Goal: Task Accomplishment & Management: Manage account settings

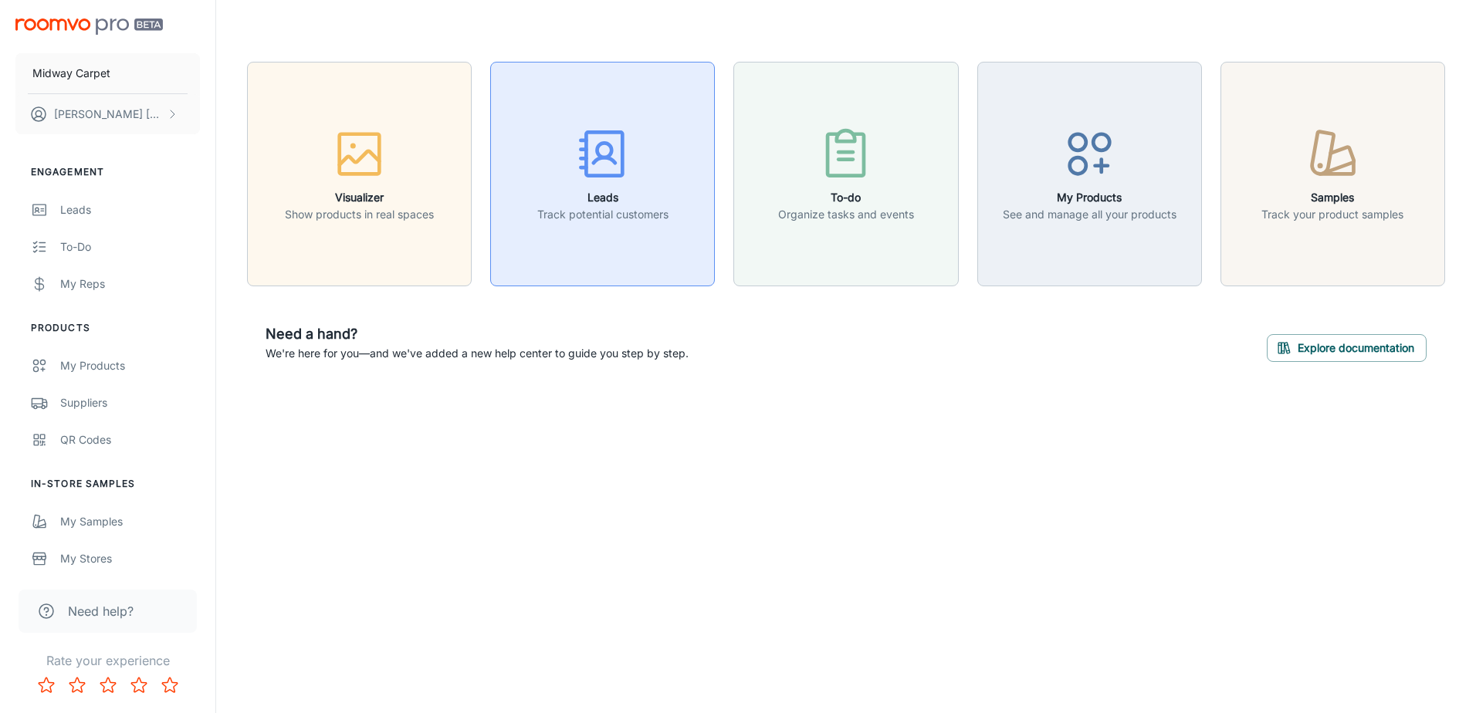
click at [568, 177] on div "button" at bounding box center [602, 157] width 131 height 64
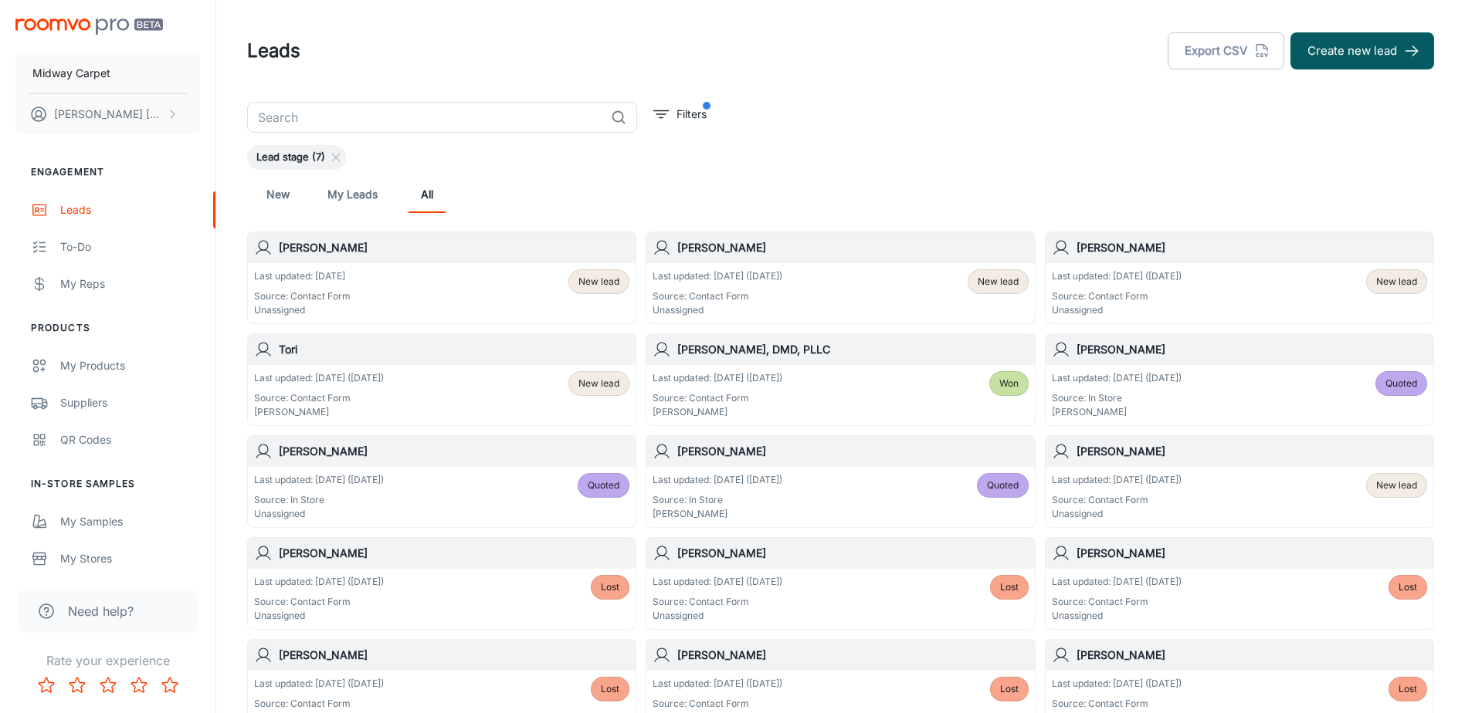
click at [526, 281] on div "Last updated: [DATE] Source: Contact Form Unassigned New lead" at bounding box center [441, 293] width 375 height 48
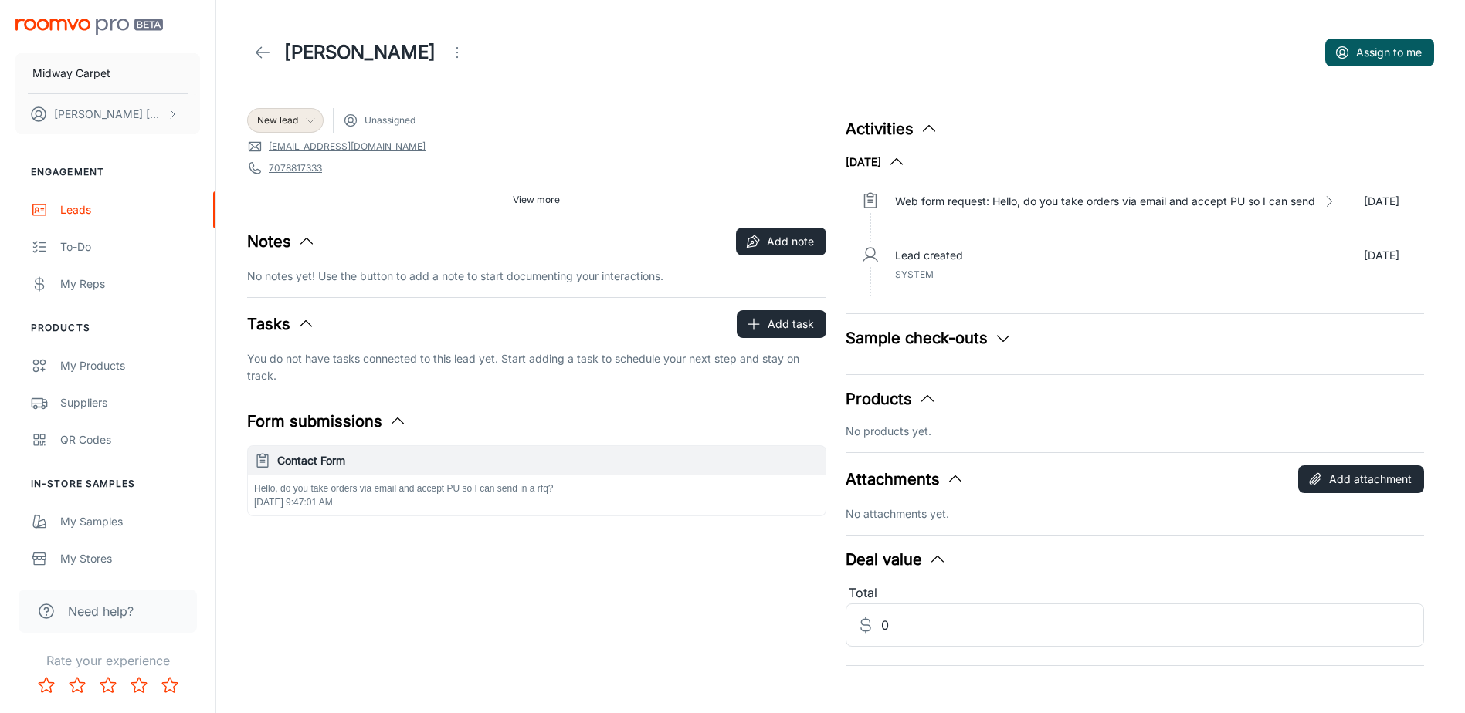
click at [310, 114] on div "New lead" at bounding box center [285, 121] width 56 height 14
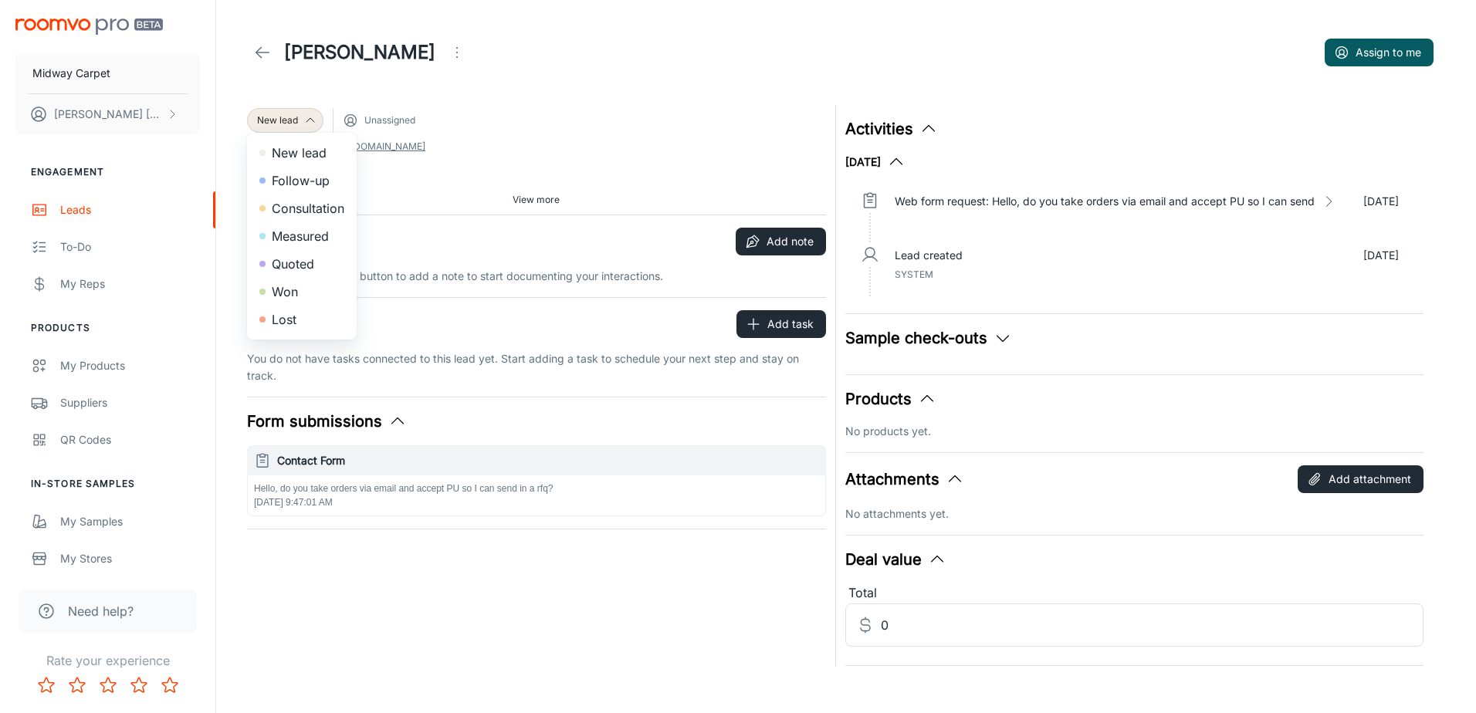
click at [480, 118] on div at bounding box center [738, 356] width 1476 height 713
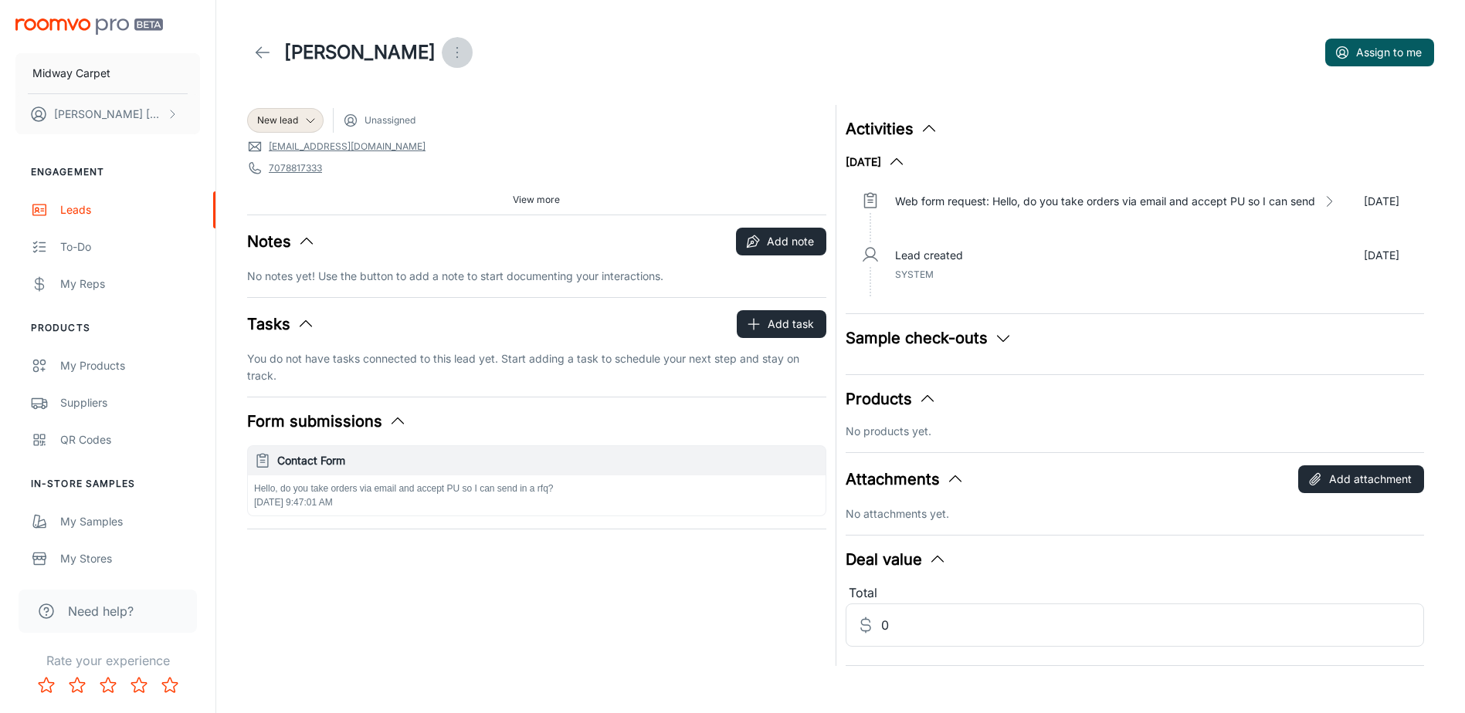
click at [456, 53] on circle "Open menu" at bounding box center [457, 53] width 2 height 2
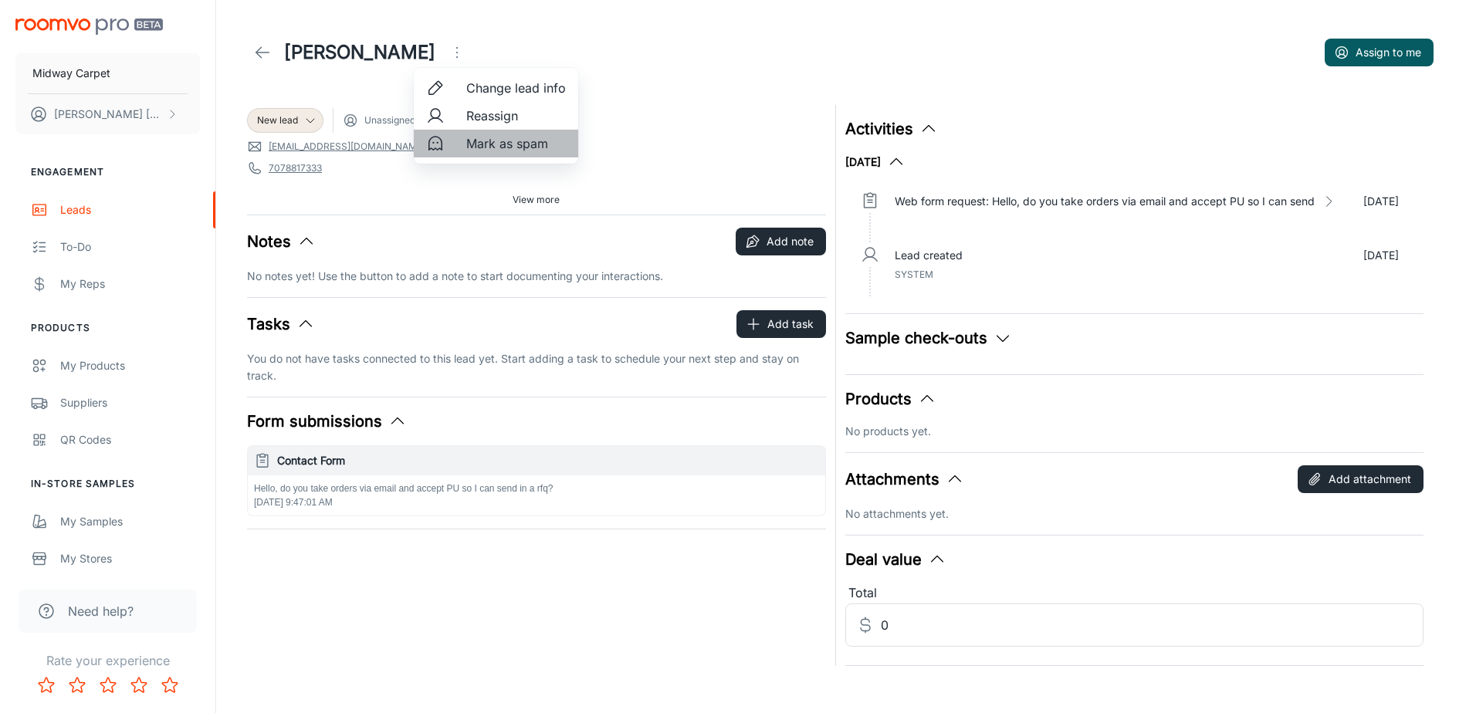
click at [496, 154] on li "Mark as spam" at bounding box center [496, 144] width 164 height 28
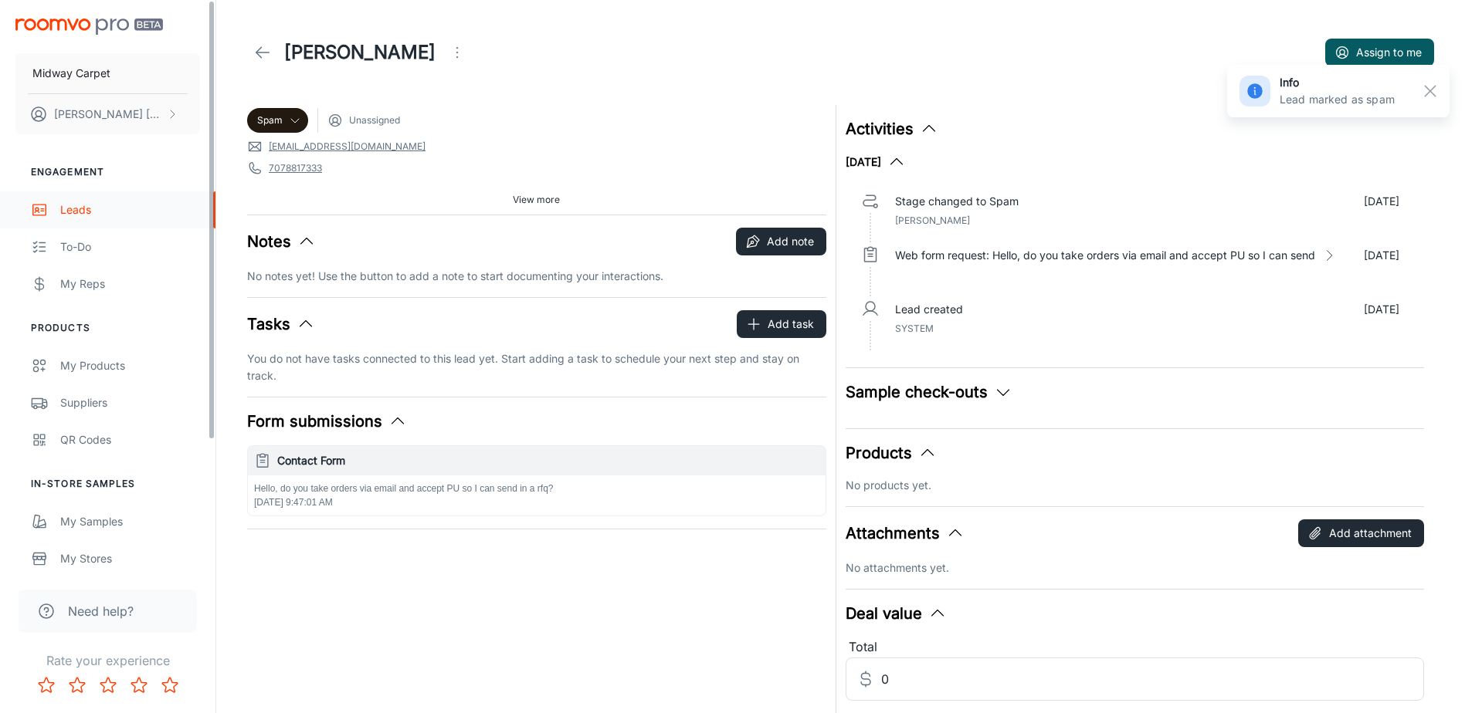
click at [77, 203] on div "Leads" at bounding box center [130, 210] width 140 height 17
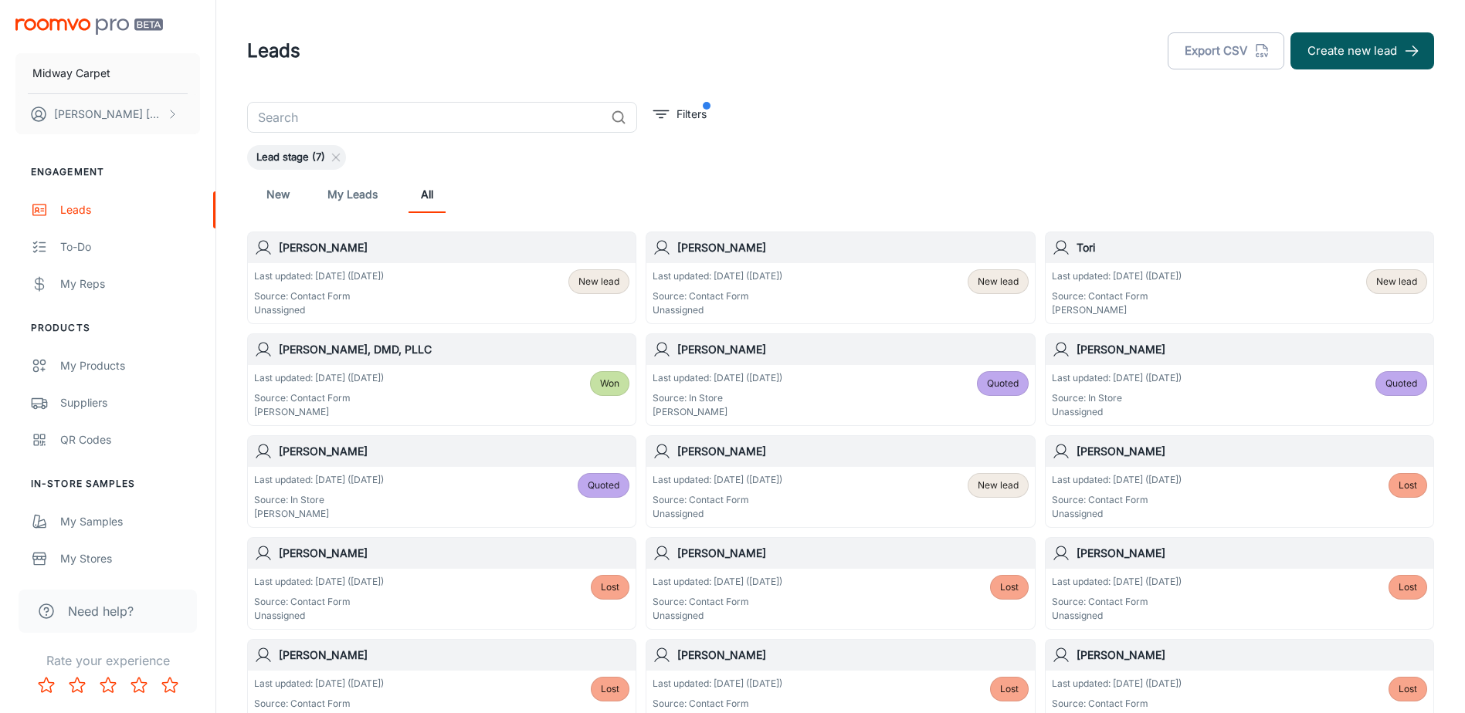
click at [457, 284] on div "Last updated: [DATE] ([DATE]) Source: Contact Form Unassigned New lead" at bounding box center [441, 293] width 375 height 48
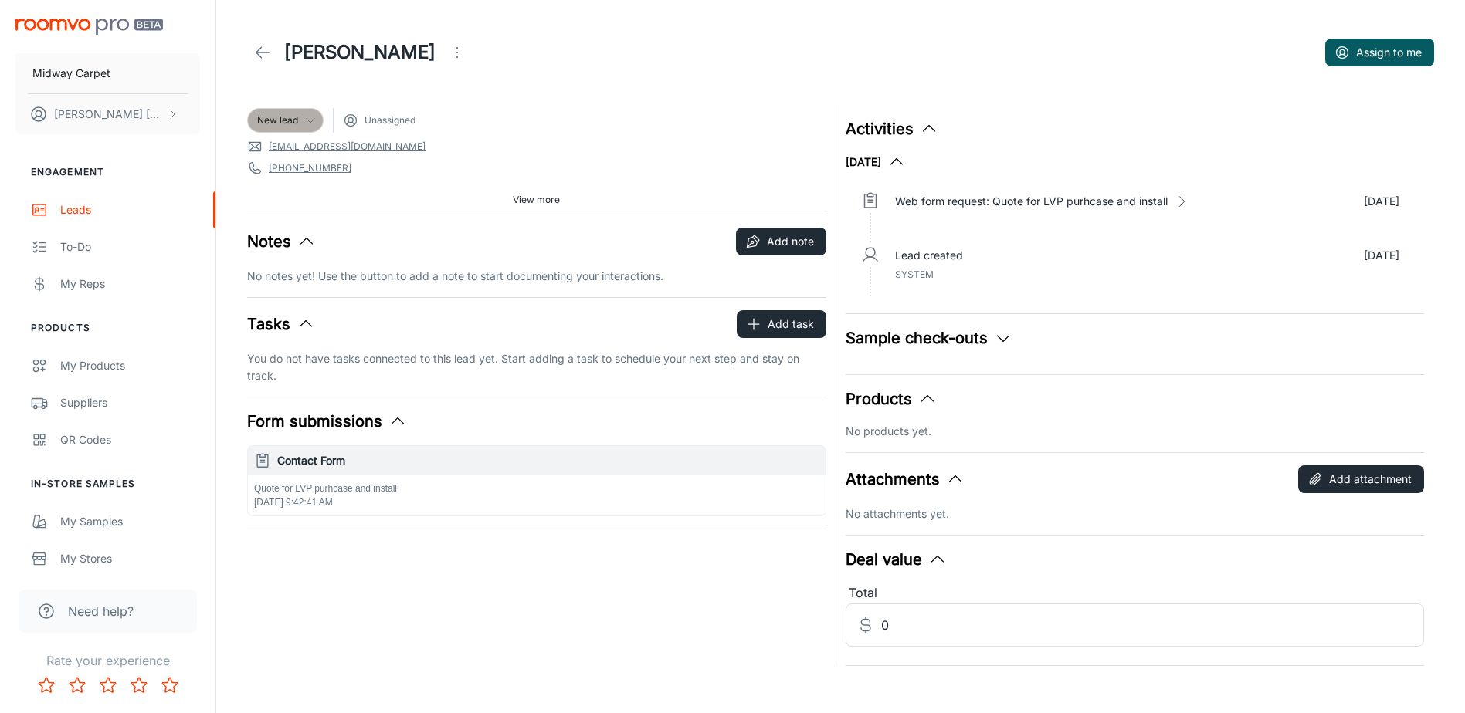
click at [310, 117] on icon at bounding box center [310, 120] width 12 height 12
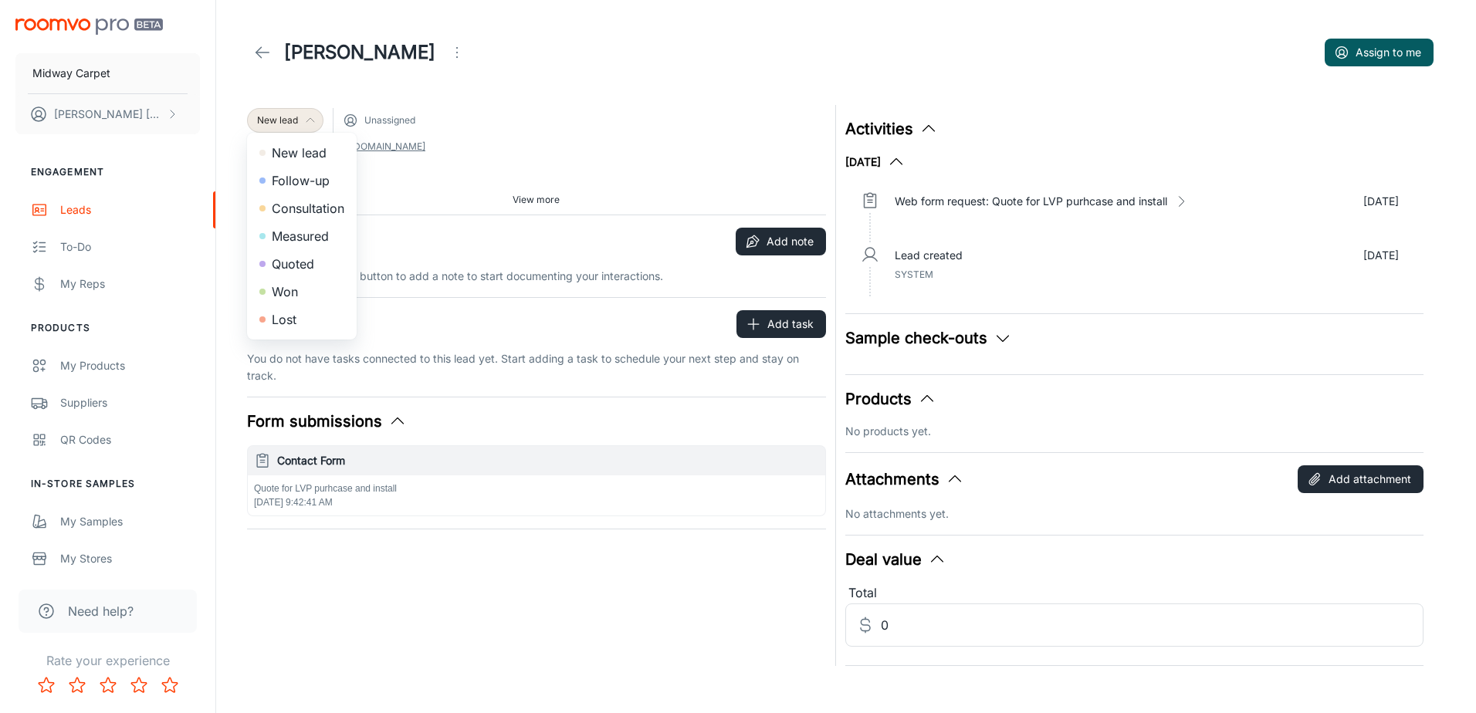
click at [318, 258] on li "Quoted" at bounding box center [302, 264] width 110 height 28
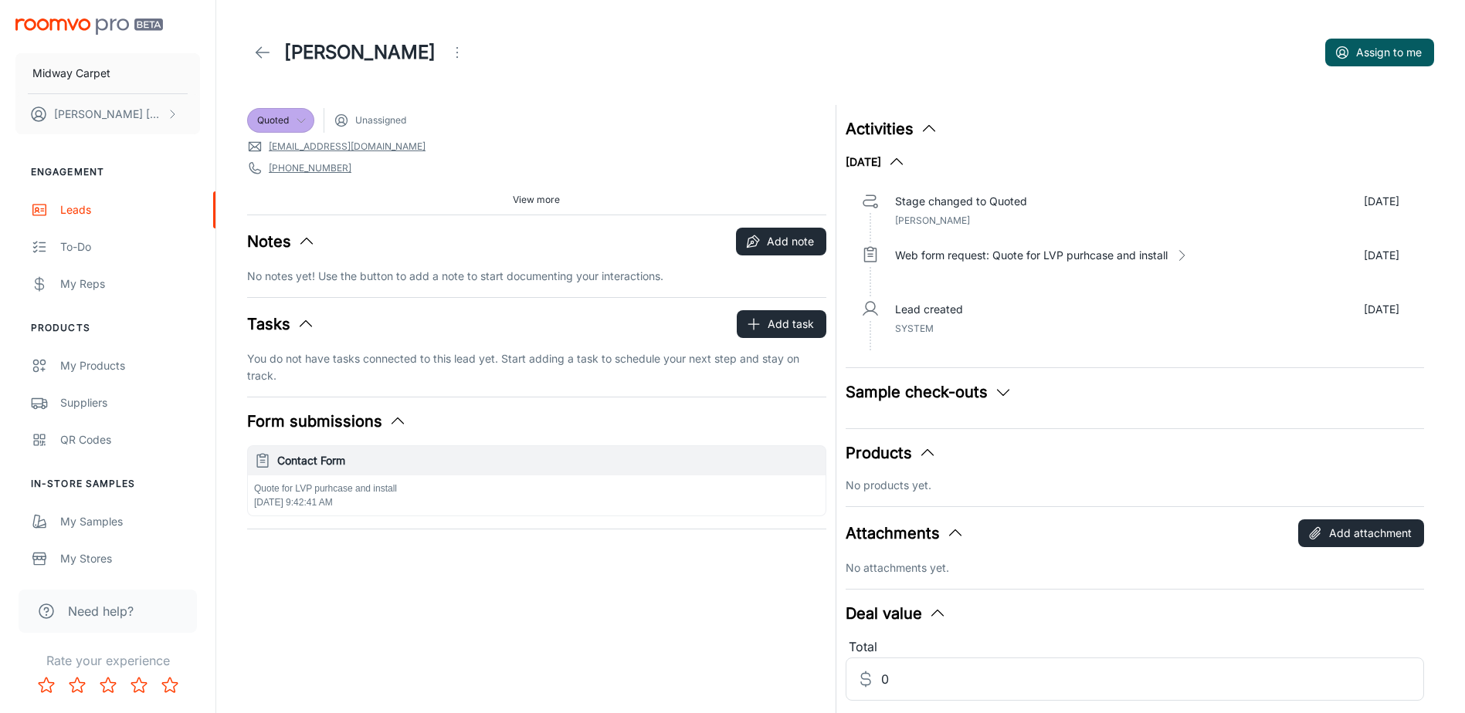
click at [401, 121] on span "Unassigned" at bounding box center [380, 121] width 51 height 14
click at [448, 46] on icon "Open menu" at bounding box center [457, 52] width 19 height 19
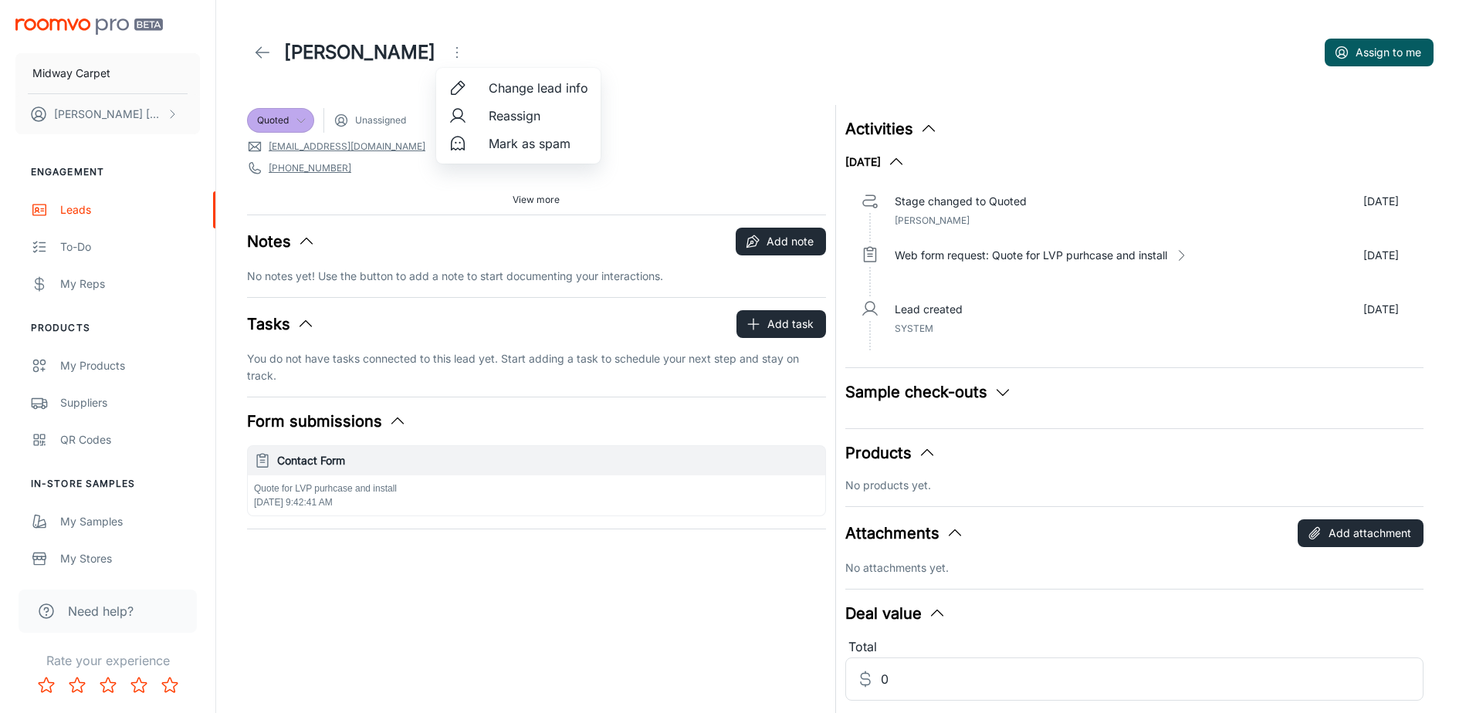
click at [517, 116] on span "Reassign" at bounding box center [539, 116] width 100 height 19
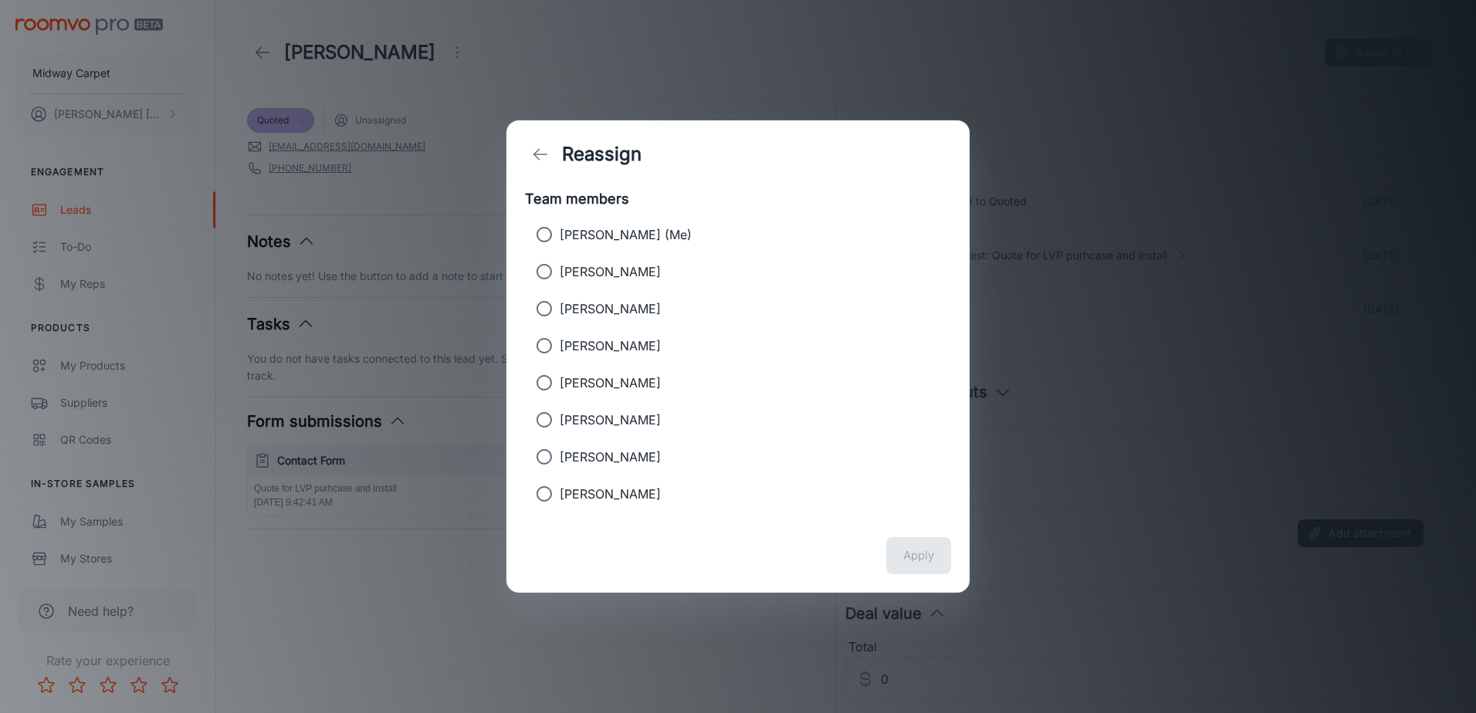
click at [601, 458] on p "[PERSON_NAME]" at bounding box center [610, 457] width 101 height 19
click at [560, 458] on input "[PERSON_NAME]" at bounding box center [544, 457] width 31 height 31
radio input "true"
click at [920, 549] on button "Apply" at bounding box center [918, 555] width 65 height 37
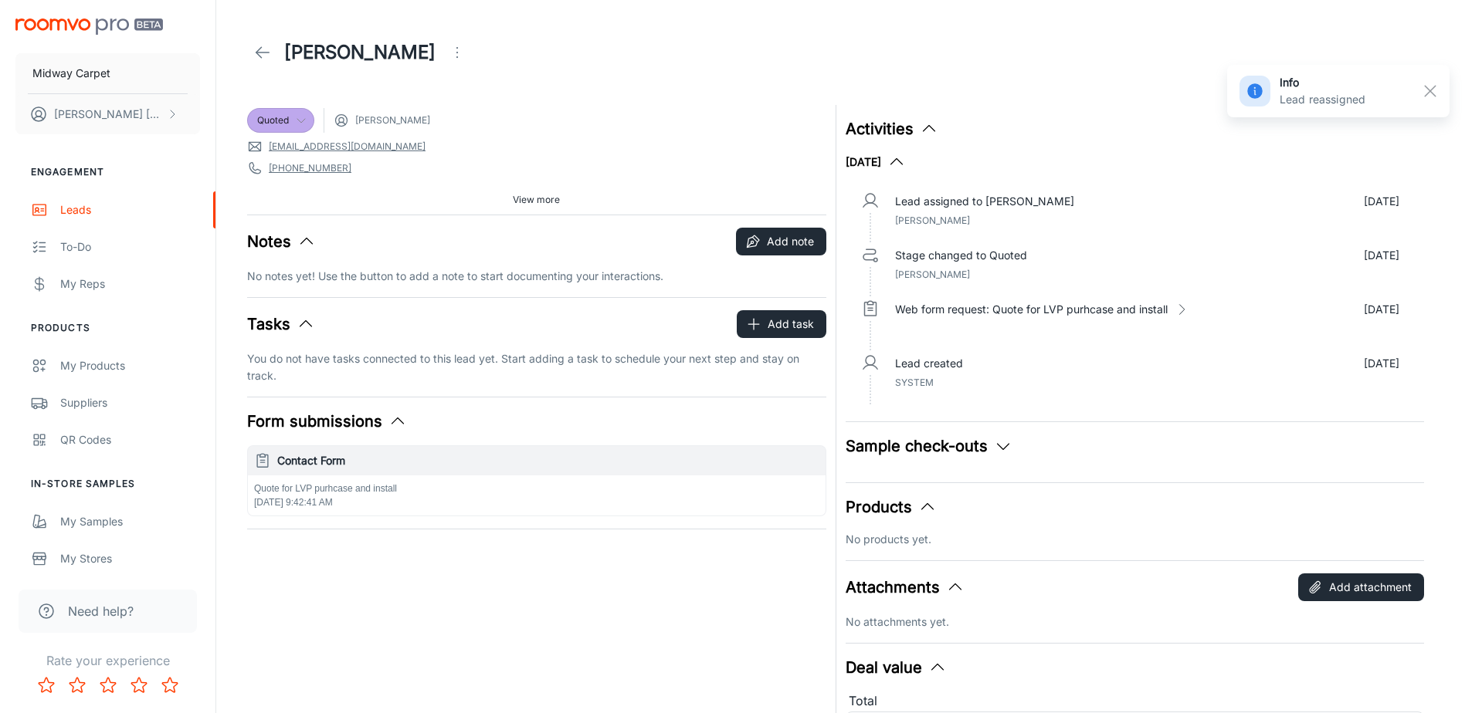
click at [263, 54] on icon at bounding box center [262, 52] width 19 height 19
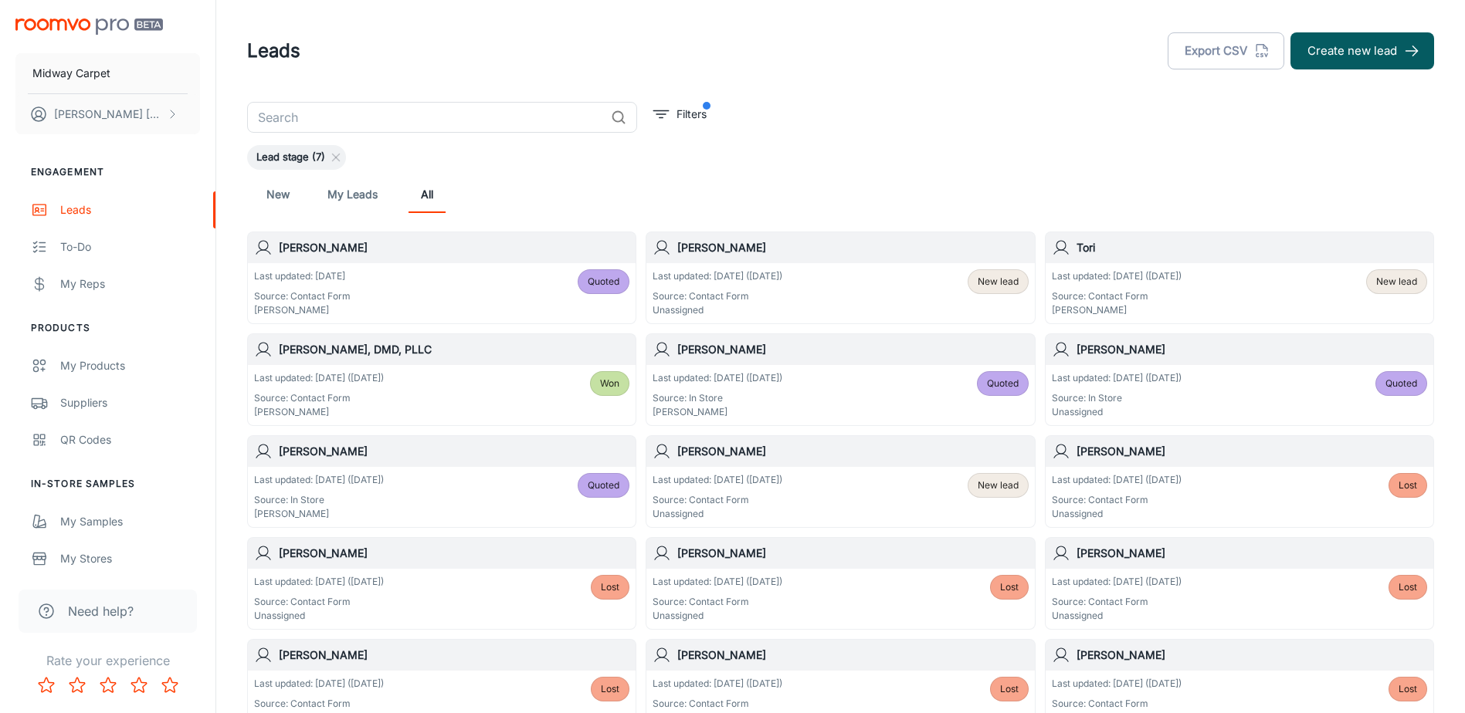
click at [840, 506] on div "Last updated: [DATE] ([DATE]) Source: Contact Form Unassigned New lead" at bounding box center [839, 497] width 375 height 48
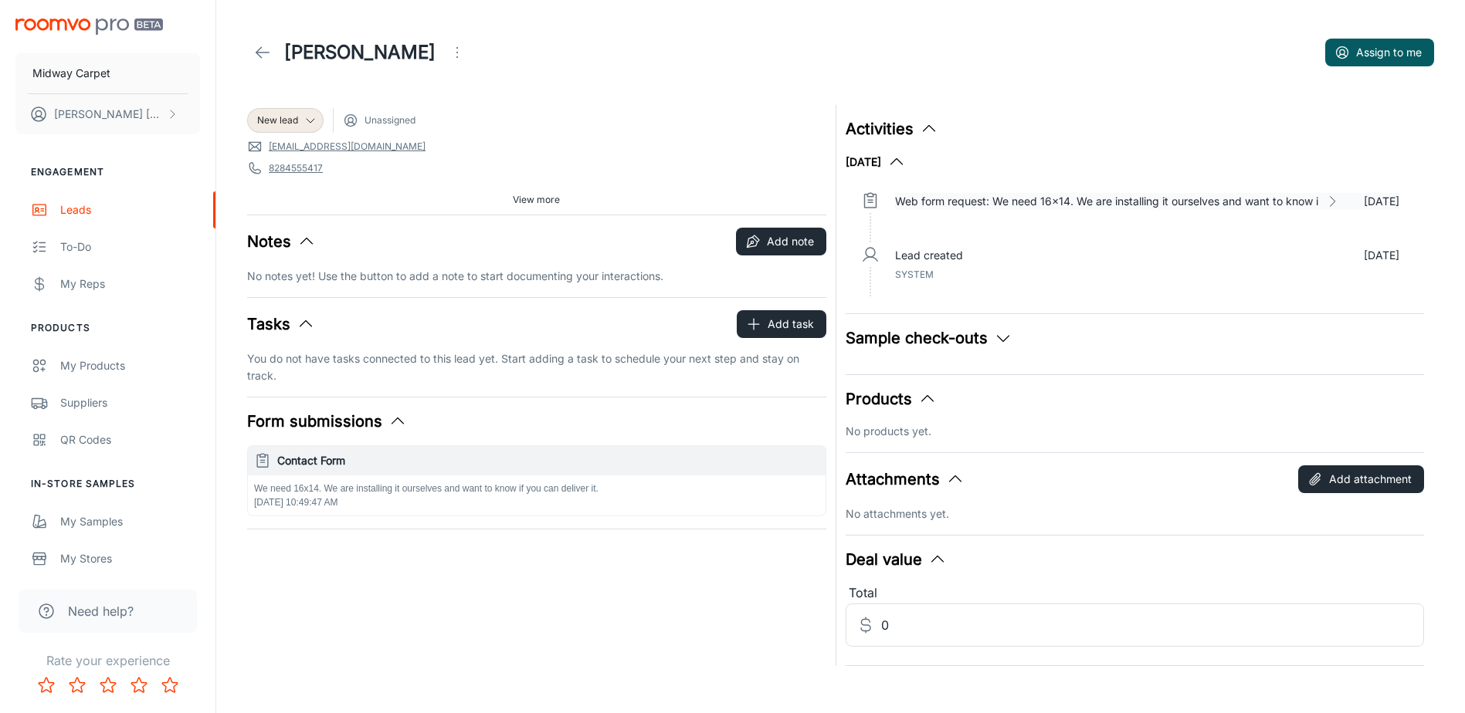
click at [1332, 198] on icon at bounding box center [1331, 201] width 15 height 15
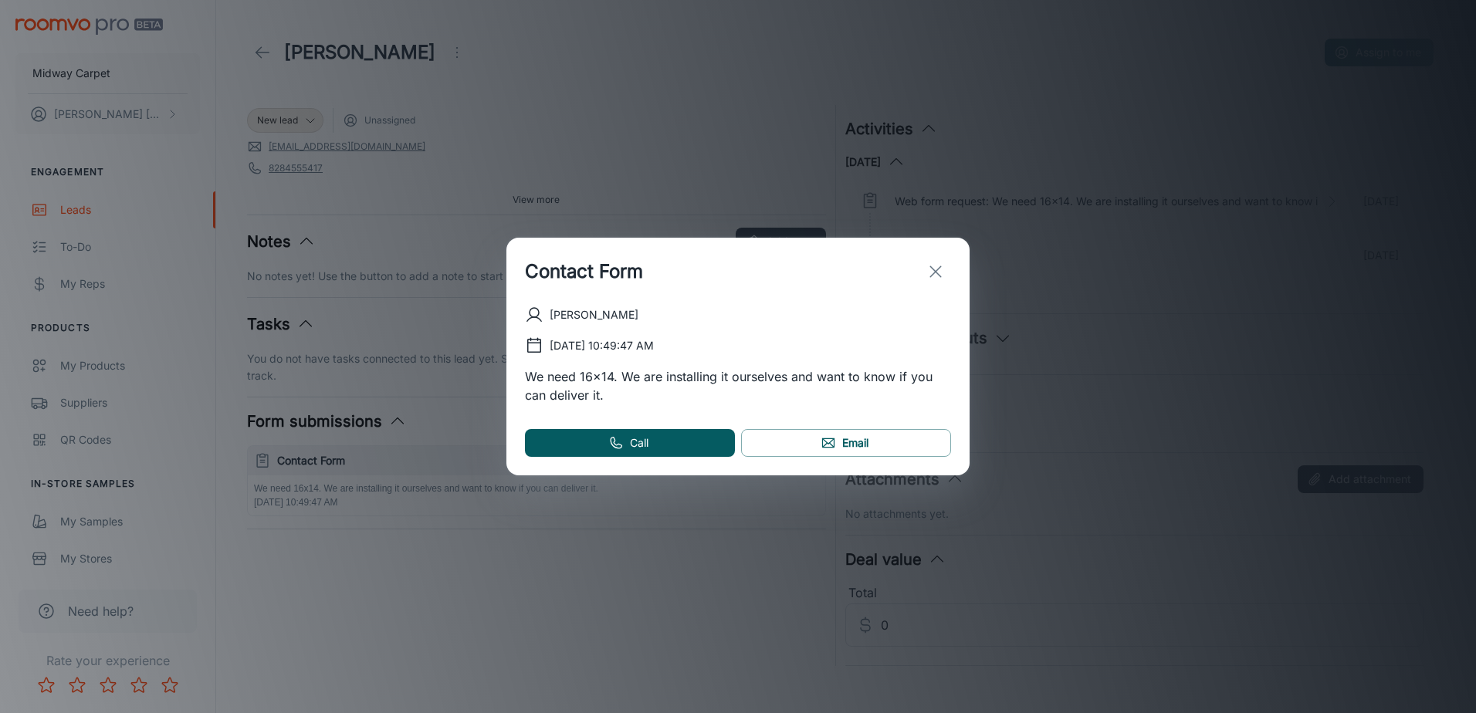
click at [940, 264] on icon "exit" at bounding box center [936, 272] width 19 height 19
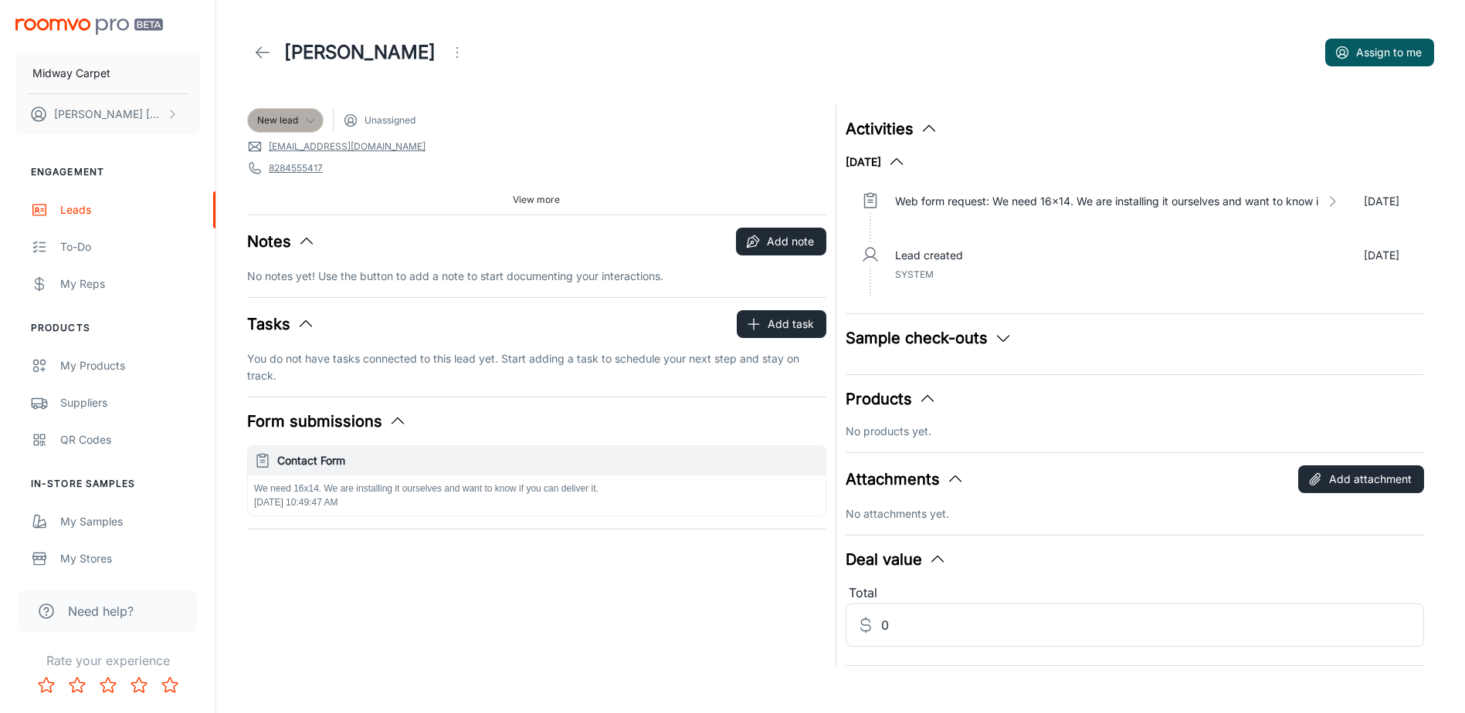
click at [310, 120] on icon at bounding box center [310, 120] width 12 height 12
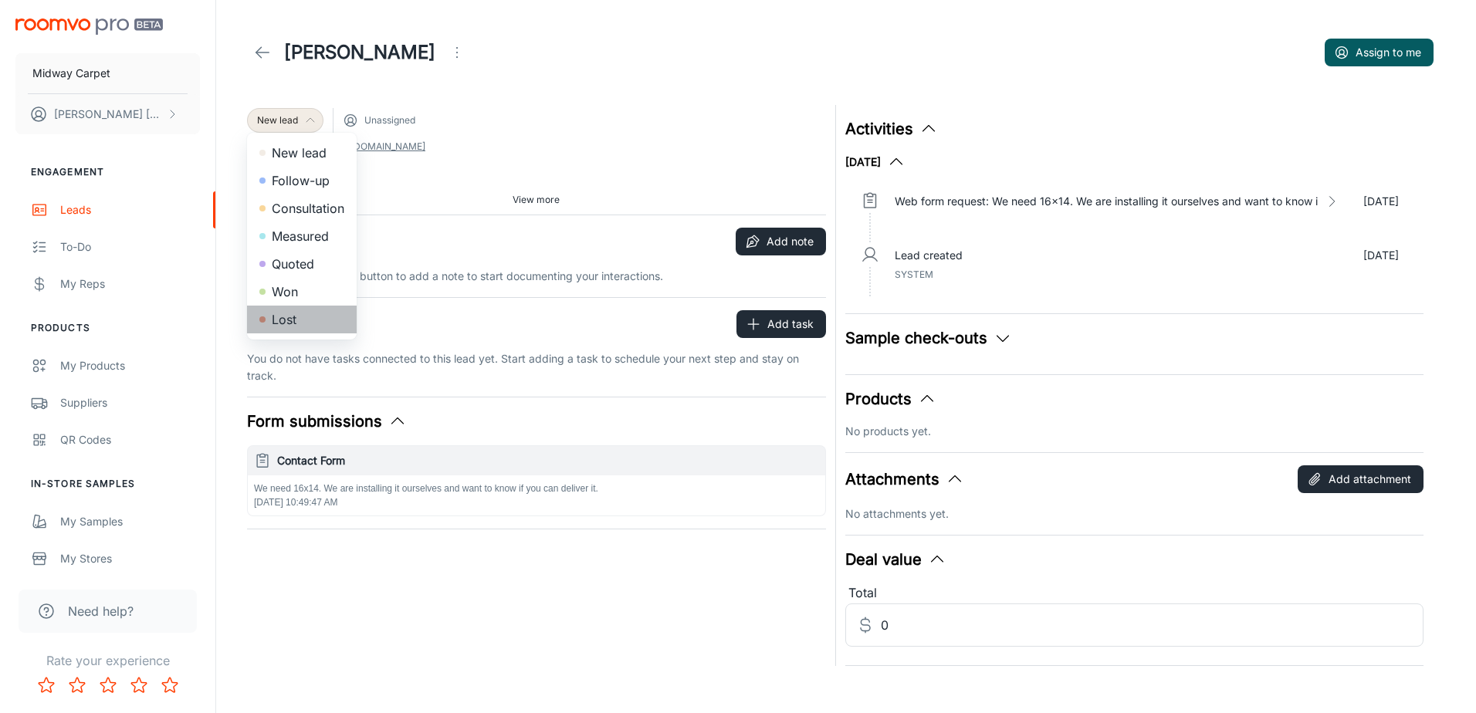
click at [290, 314] on li "Lost" at bounding box center [302, 320] width 110 height 28
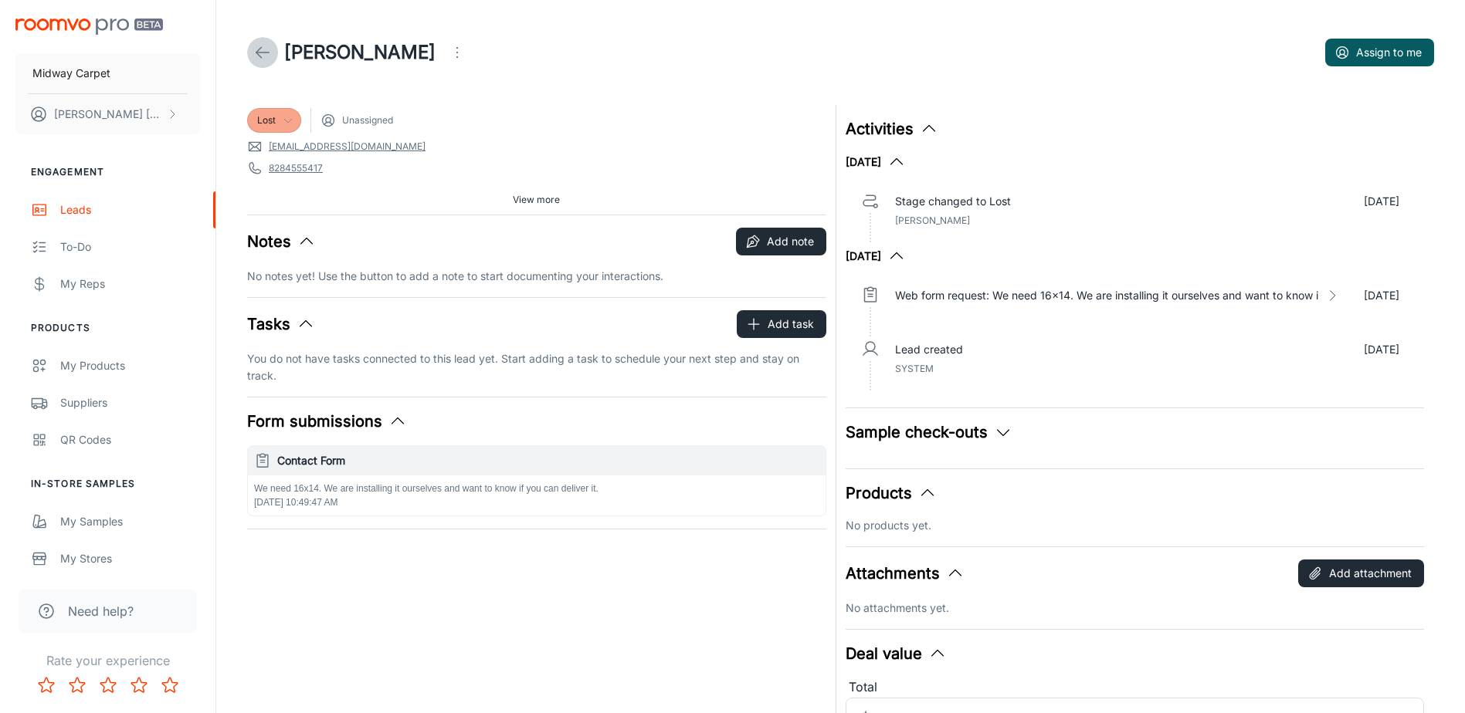
click at [263, 53] on line at bounding box center [262, 53] width 13 height 0
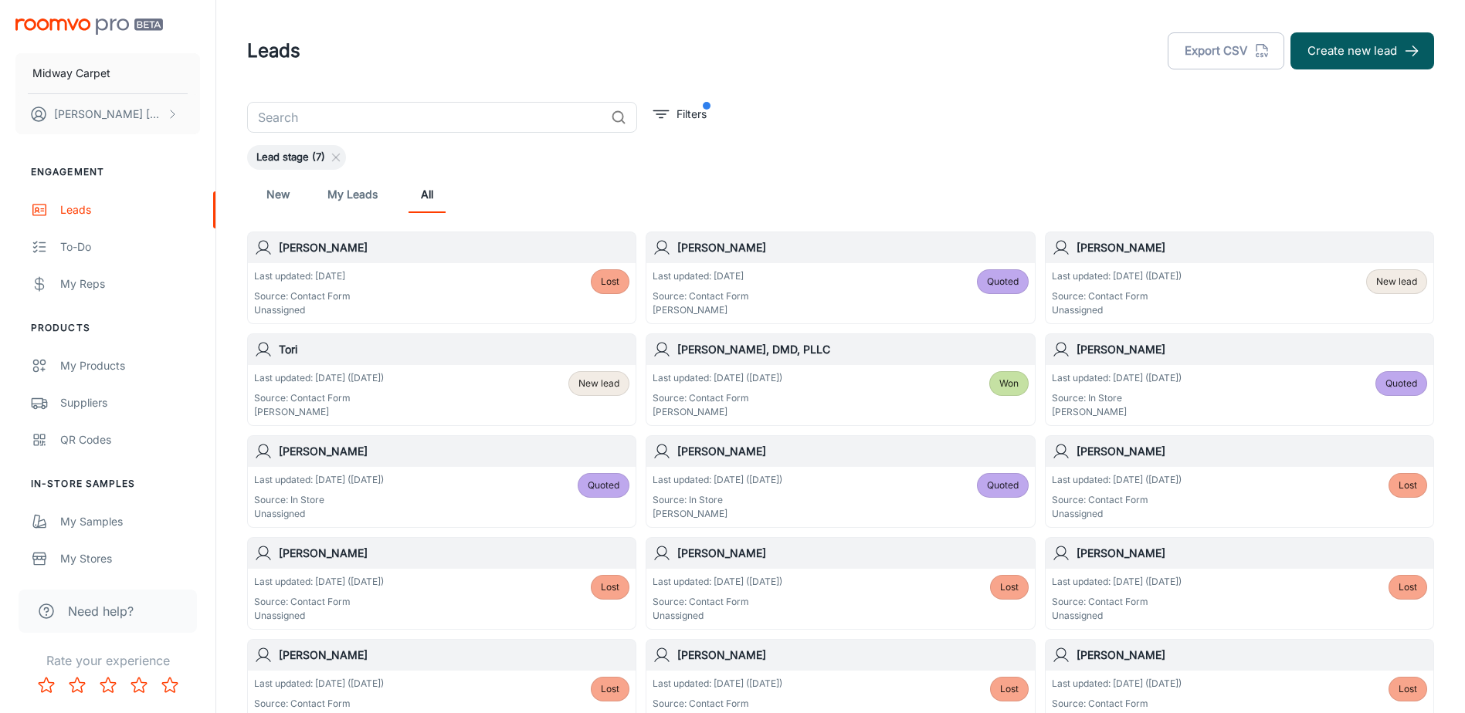
click at [483, 388] on div "Last updated: [DATE] ([DATE]) Source: Contact Form [PERSON_NAME] New lead" at bounding box center [441, 395] width 375 height 48
